Goal: Transaction & Acquisition: Purchase product/service

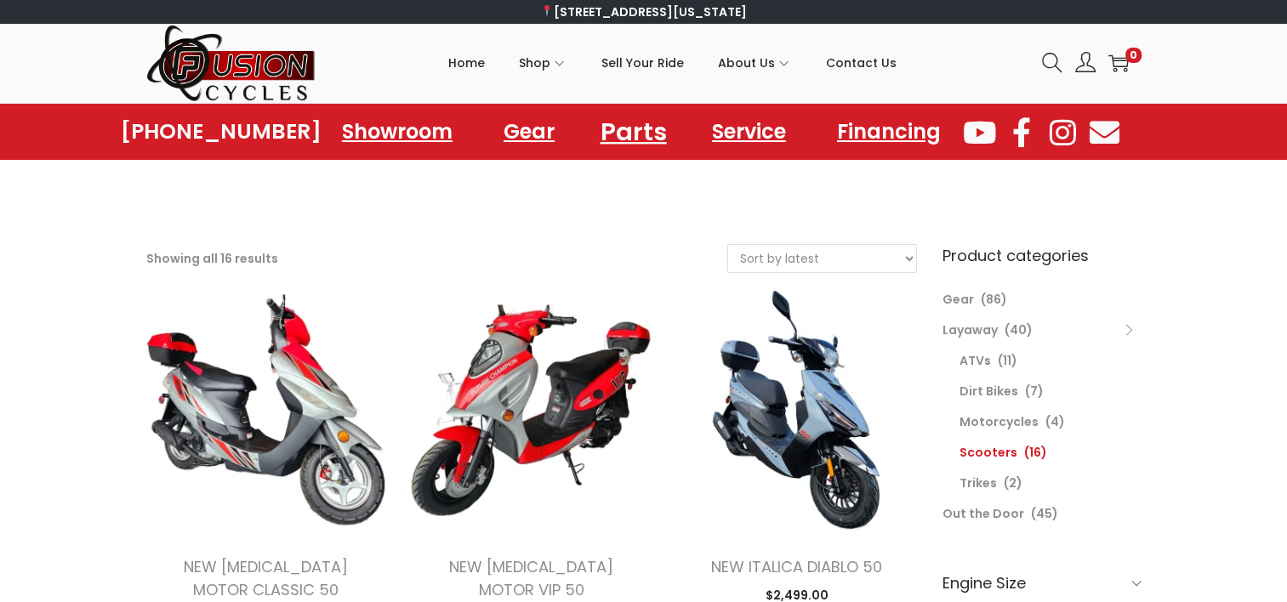
click at [617, 129] on link "Parts" at bounding box center [632, 131] width 107 height 47
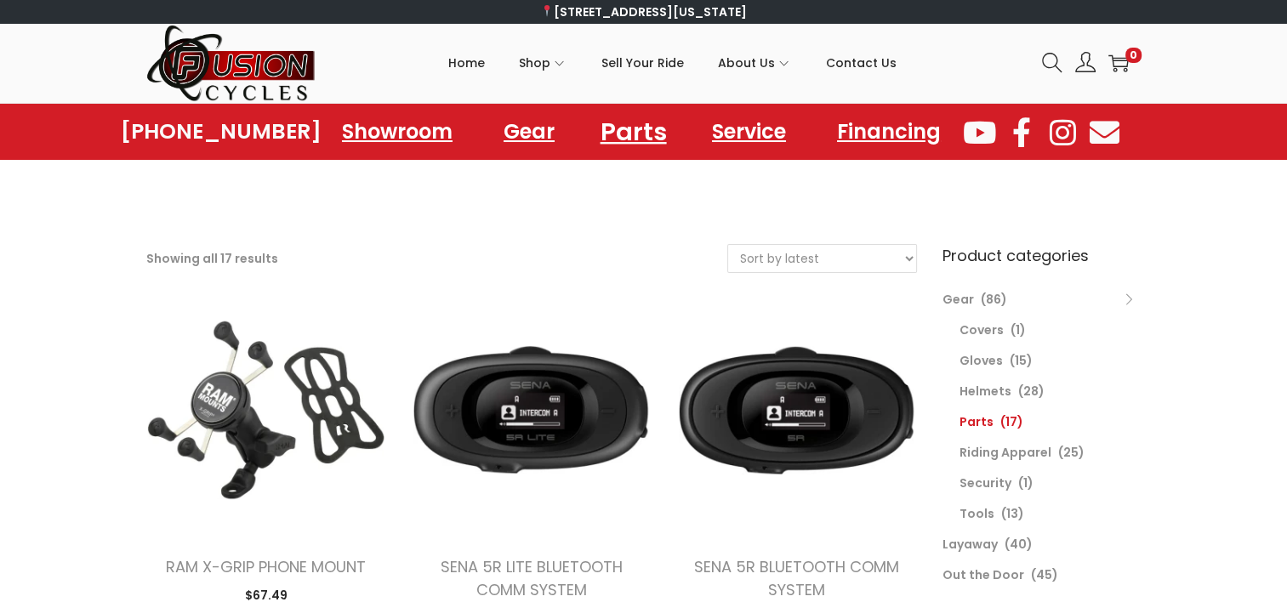
click at [617, 129] on link "Parts" at bounding box center [632, 131] width 107 height 47
click at [904, 255] on select "Sort by popularity Sort by latest Sort by price: low to high Sort by price: hig…" at bounding box center [822, 258] width 188 height 27
click at [738, 254] on select "Sort by popularity Sort by latest Sort by price: low to high Sort by price: hig…" at bounding box center [822, 258] width 188 height 27
click at [748, 256] on select "Sort by popularity Sort by latest Sort by price: low to high Sort by price: hig…" at bounding box center [822, 258] width 188 height 27
click at [734, 259] on select "Sort by popularity Sort by latest Sort by price: low to high Sort by price: hig…" at bounding box center [822, 258] width 188 height 27
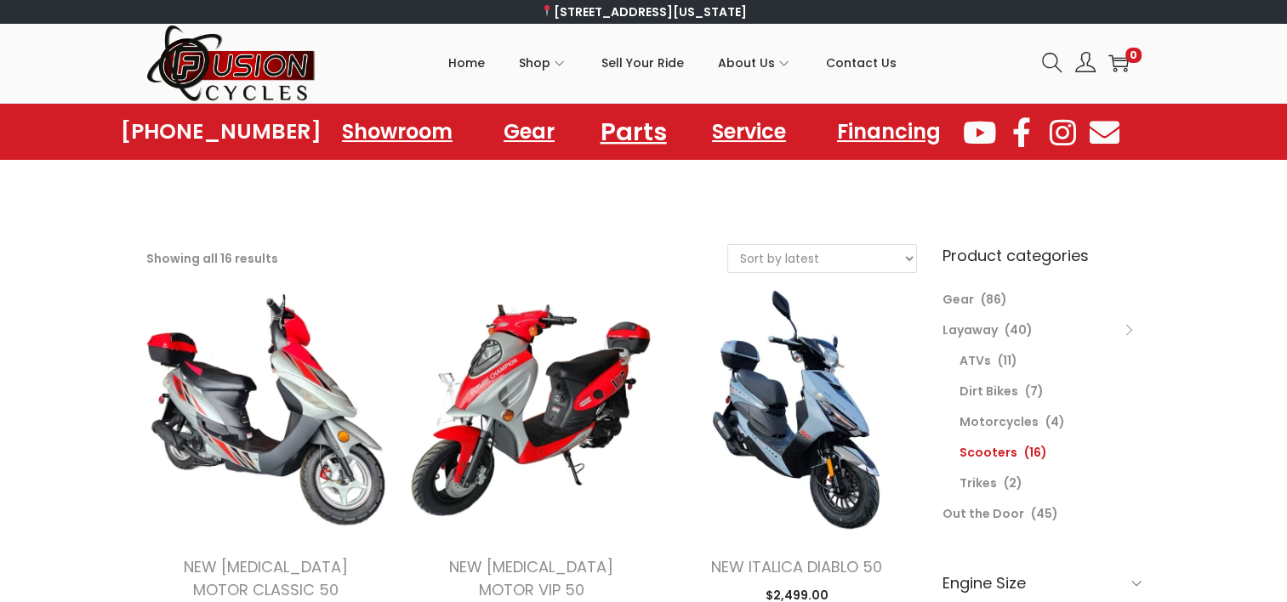
click at [620, 127] on link "Parts" at bounding box center [632, 131] width 107 height 47
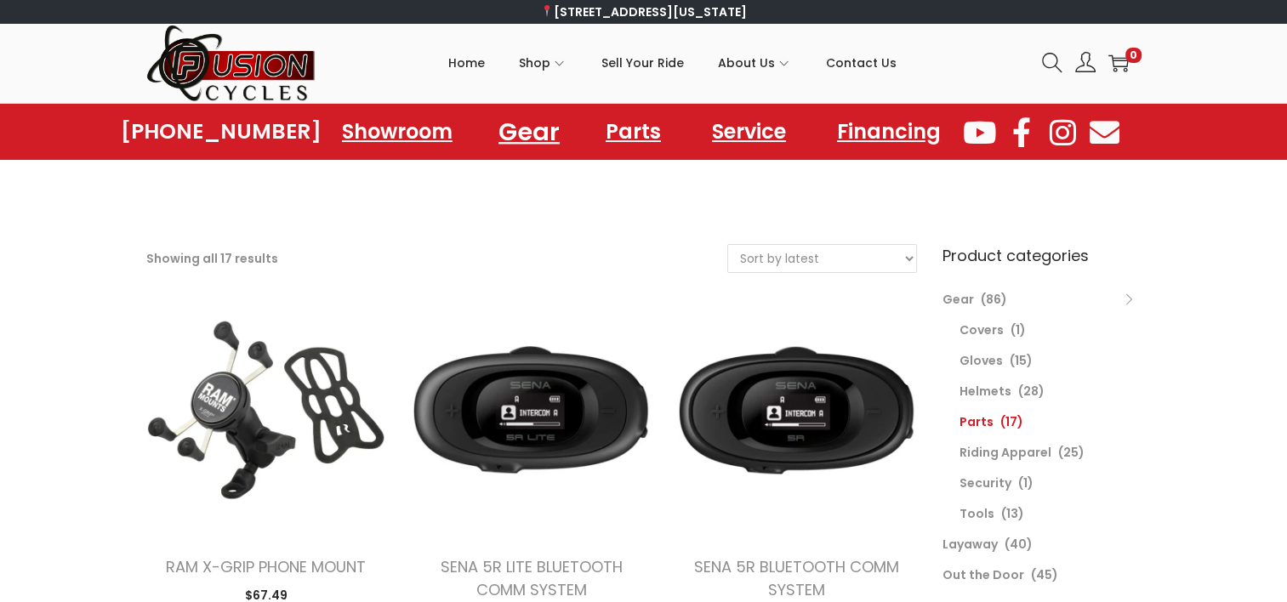
click at [522, 128] on link "Gear" at bounding box center [529, 131] width 102 height 47
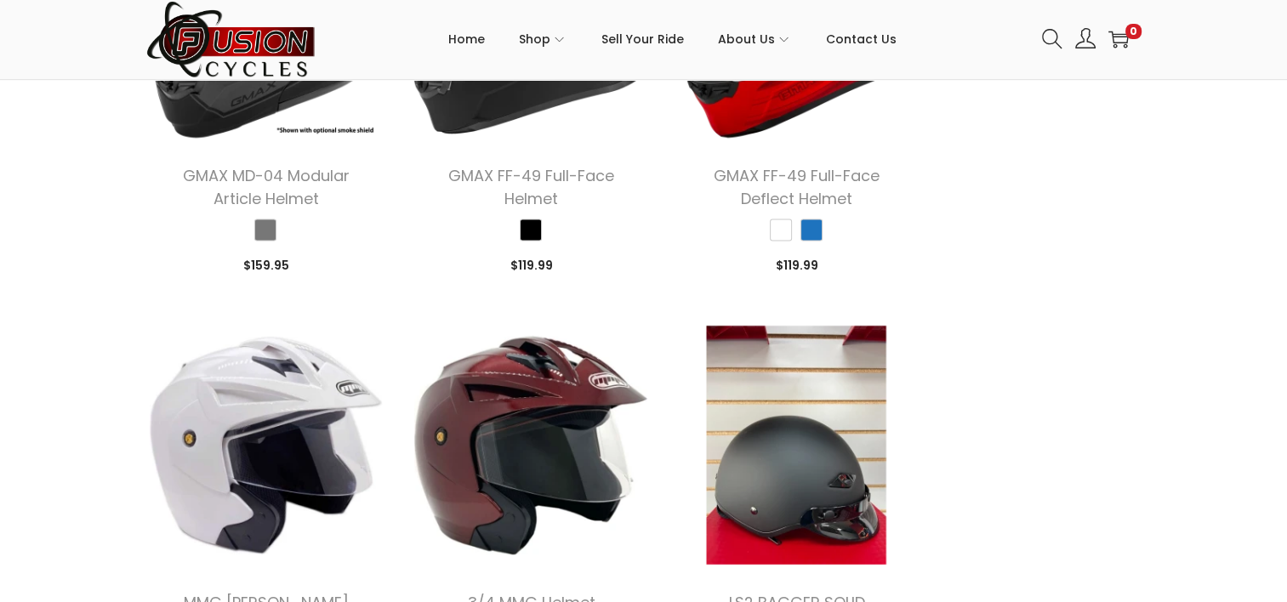
scroll to position [2658, 0]
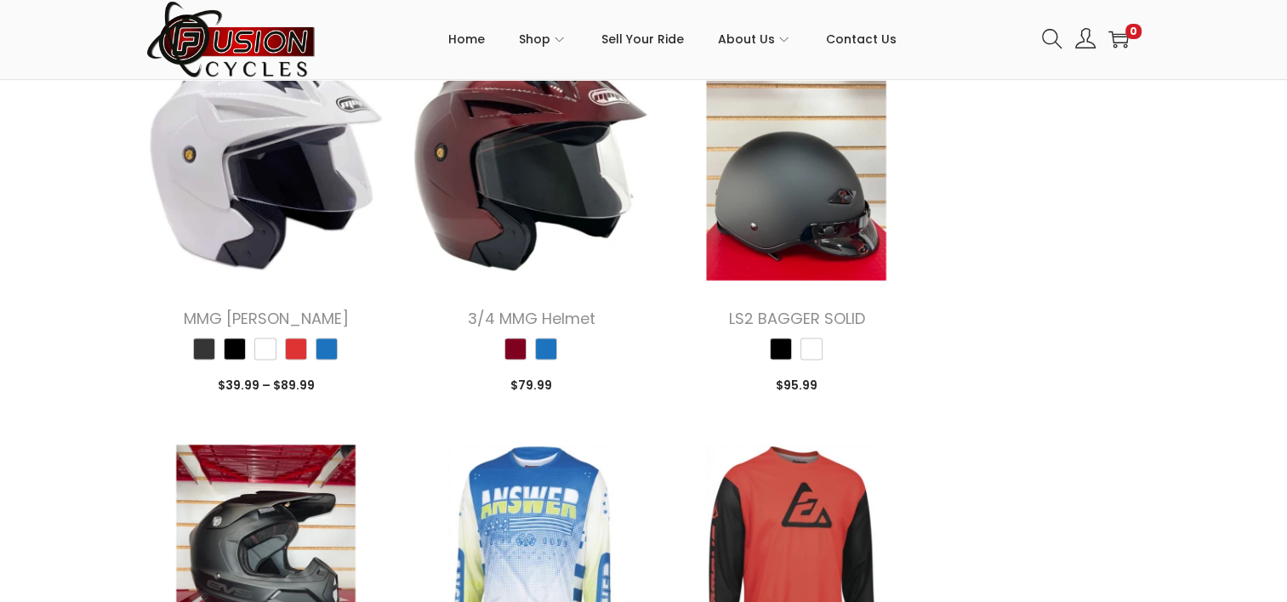
scroll to position [2911, 0]
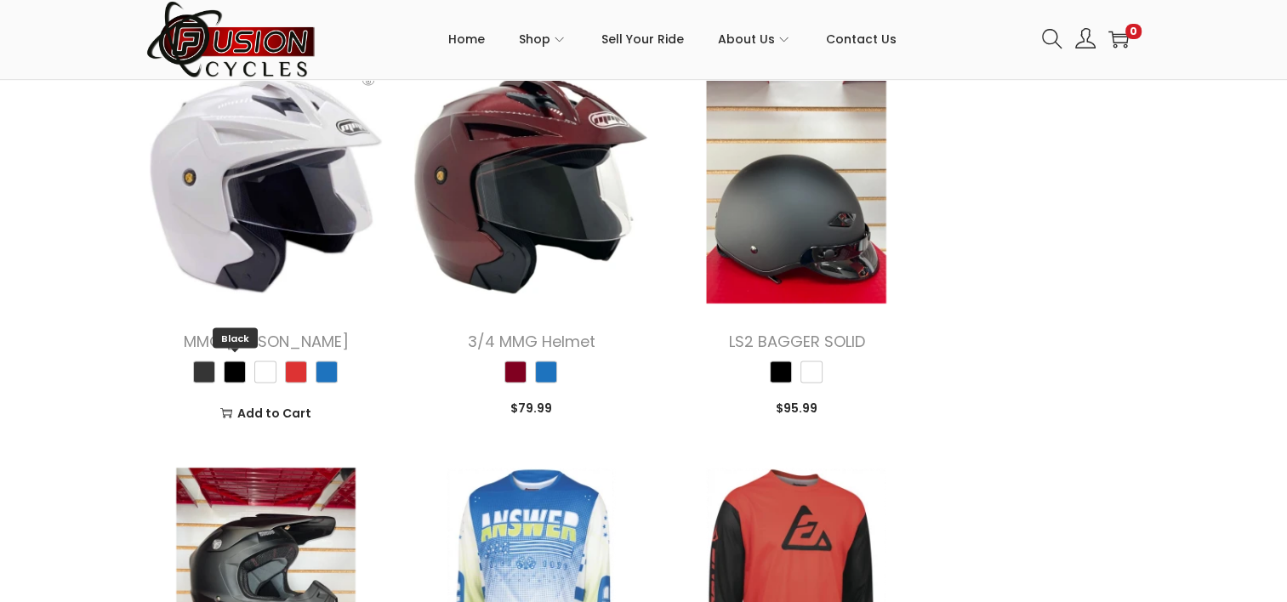
click at [230, 371] on span "Black" at bounding box center [235, 372] width 22 height 22
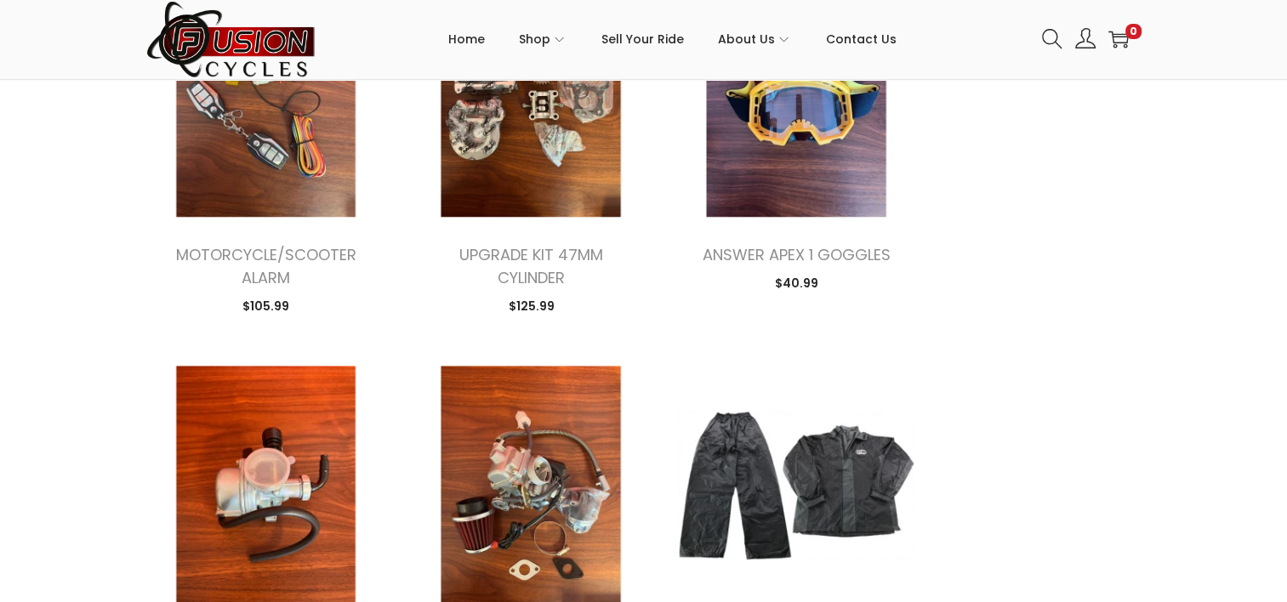
scroll to position [5042, 0]
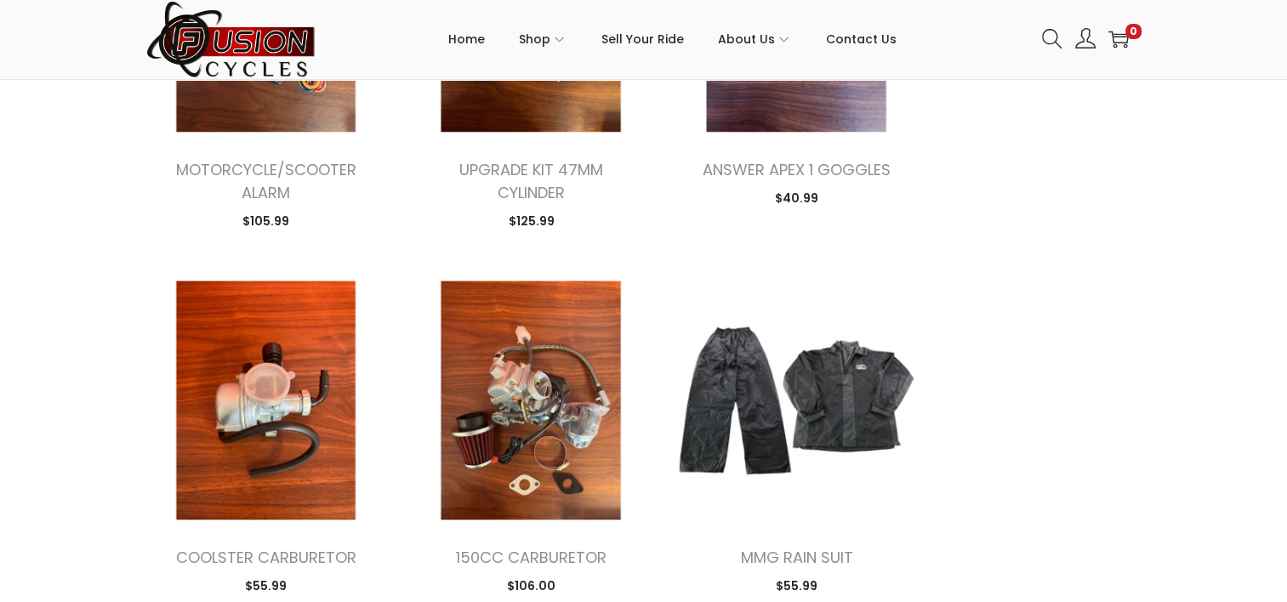
scroll to position [5126, 0]
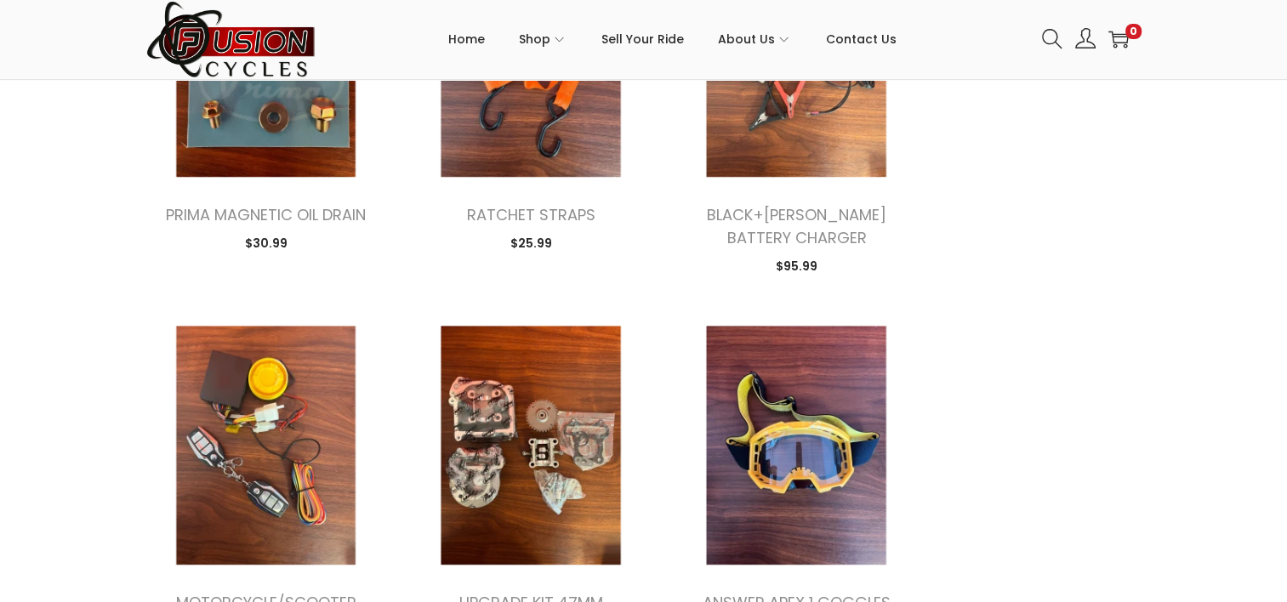
scroll to position [2911, 0]
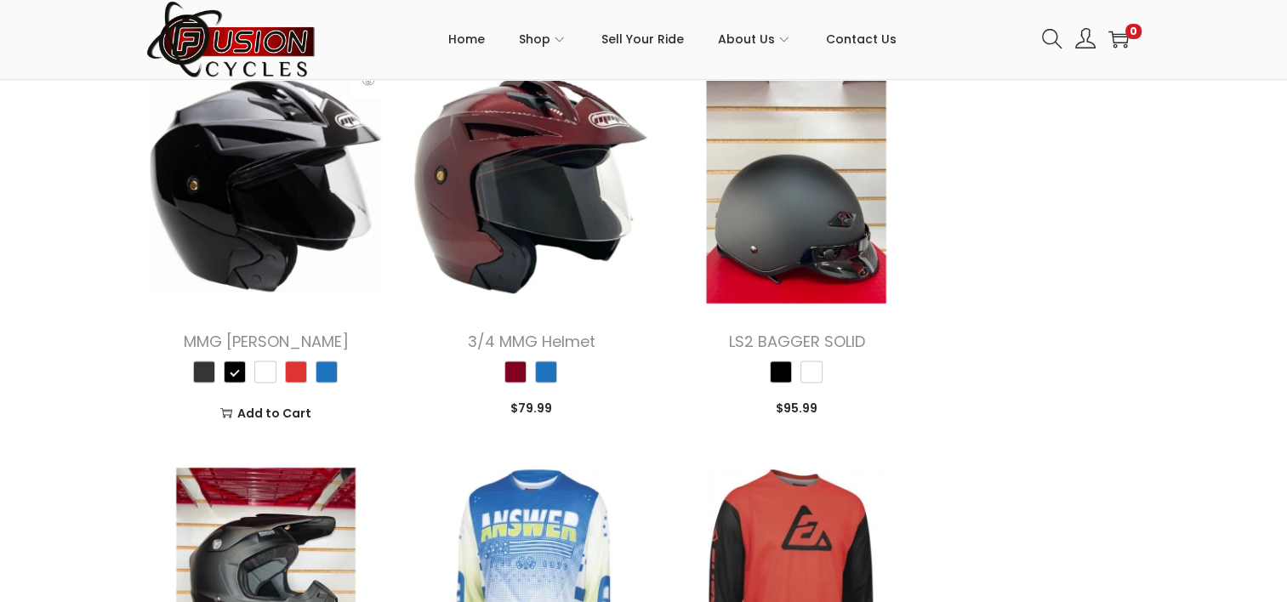
click at [224, 230] on img at bounding box center [266, 184] width 240 height 240
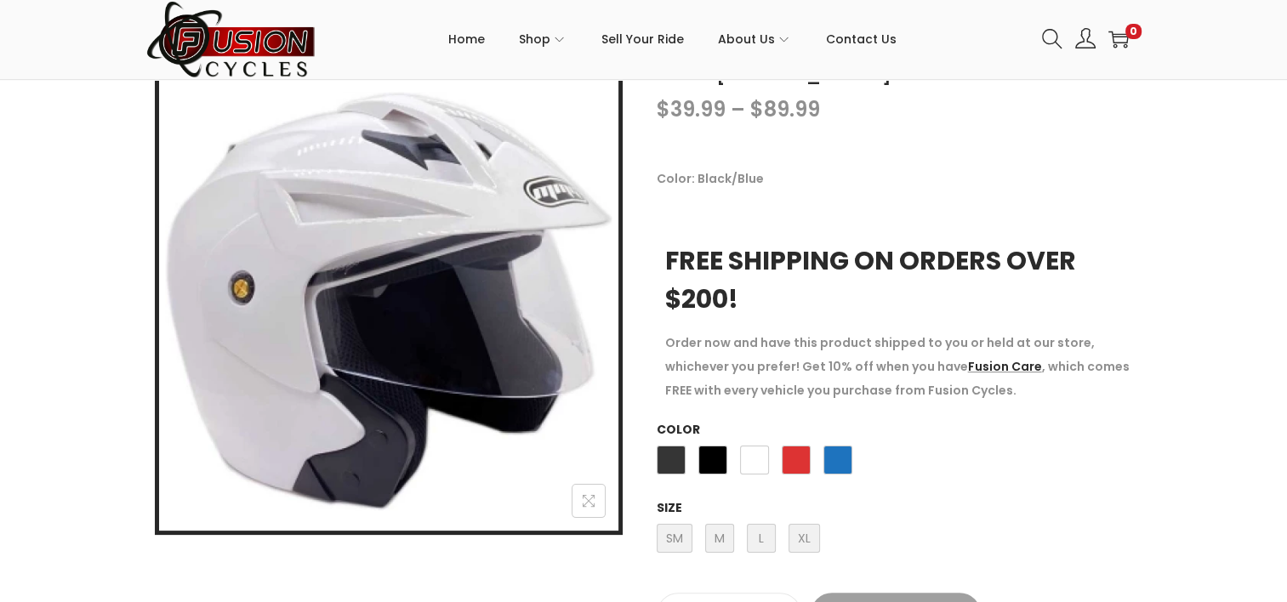
scroll to position [262, 0]
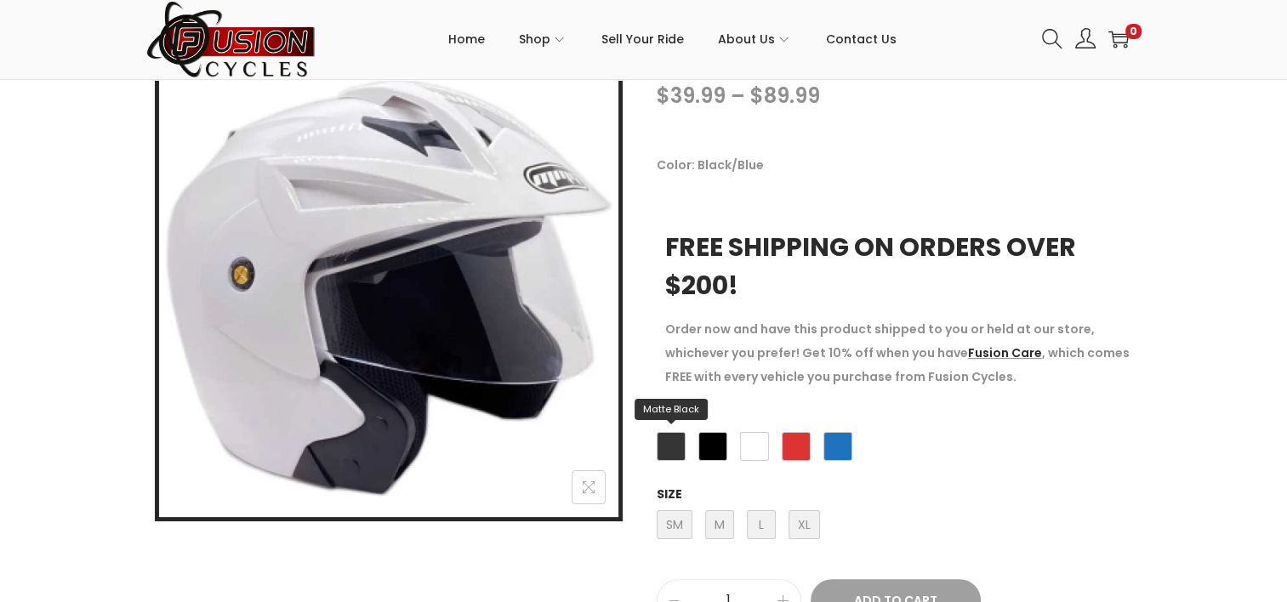
click at [663, 442] on span "Matte Black" at bounding box center [671, 446] width 29 height 29
click at [714, 446] on span "Black" at bounding box center [712, 446] width 29 height 29
click at [711, 446] on span "Black" at bounding box center [712, 446] width 29 height 29
